Goal: Transaction & Acquisition: Book appointment/travel/reservation

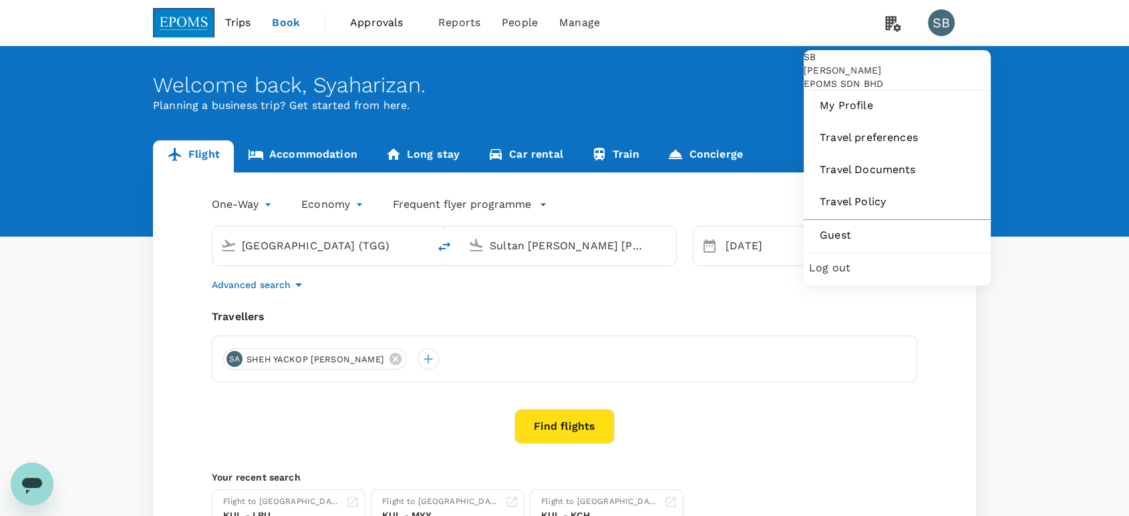
click at [879, 276] on span "Log out" at bounding box center [897, 268] width 176 height 16
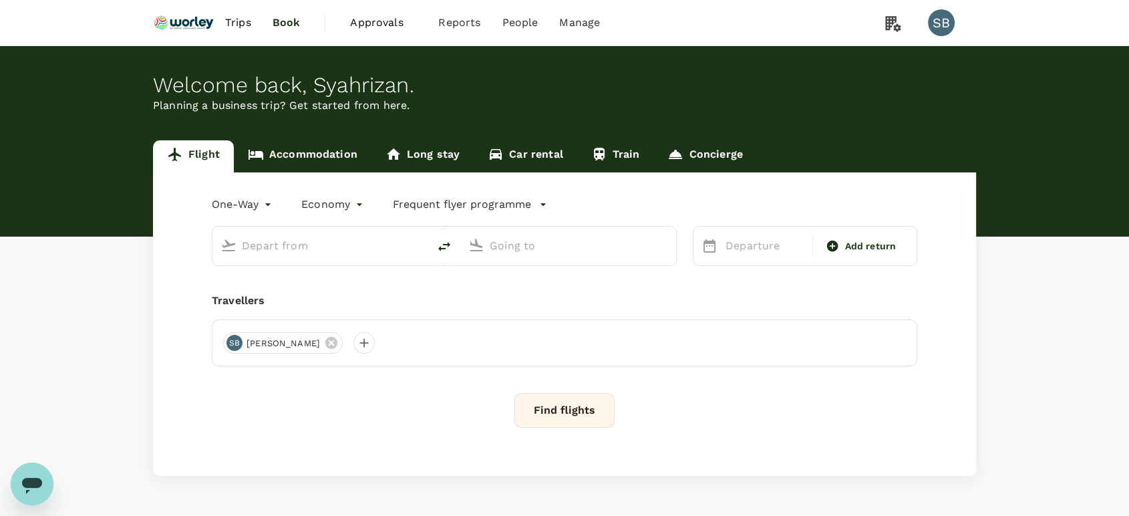
type input "roundtrip"
type input "Kuala Lumpur Intl ([GEOGRAPHIC_DATA])"
type input "Miri Intl (MYY)"
